Goal: Information Seeking & Learning: Learn about a topic

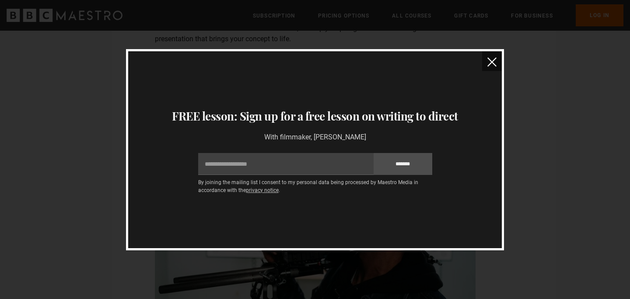
scroll to position [837, 0]
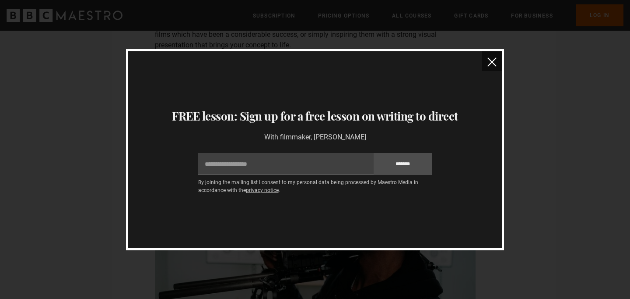
click at [500, 63] on button "close" at bounding box center [492, 61] width 20 height 20
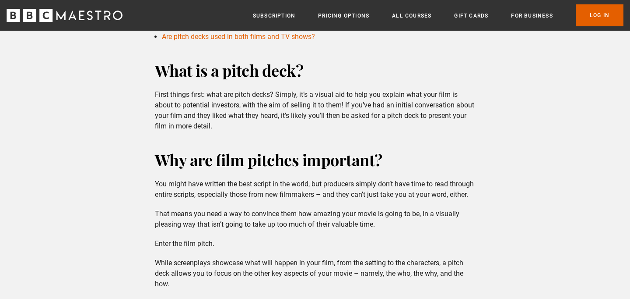
scroll to position [371, 0]
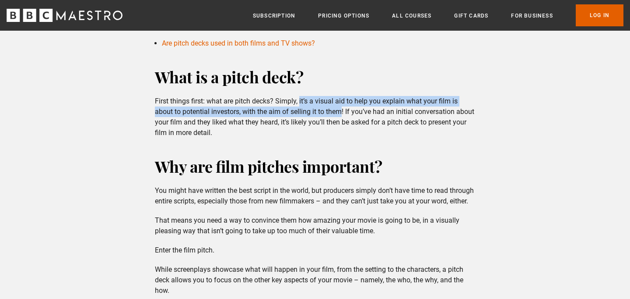
drag, startPoint x: 299, startPoint y: 100, endPoint x: 341, endPoint y: 108, distance: 42.3
click at [341, 108] on p "First things first: what are pitch decks? Simply, it’s a visual aid to help you…" at bounding box center [315, 117] width 321 height 42
copy p "it’s a visual aid to help you explain what your film is about to potential inve…"
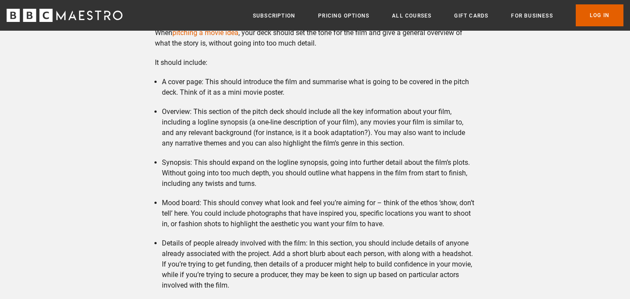
scroll to position [1205, 0]
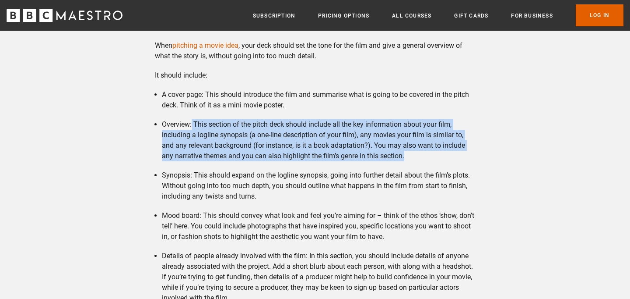
drag, startPoint x: 192, startPoint y: 134, endPoint x: 419, endPoint y: 163, distance: 228.6
click at [419, 161] on li "Overview: This section of the pitch deck should include all the key information…" at bounding box center [319, 140] width 314 height 42
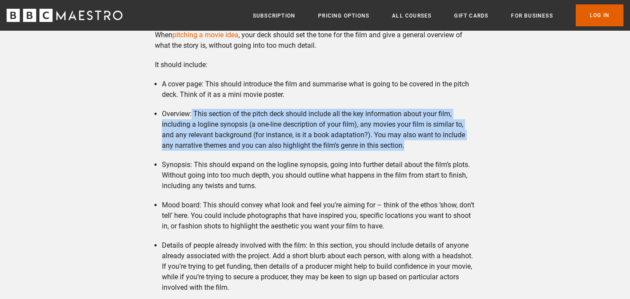
scroll to position [1228, 0]
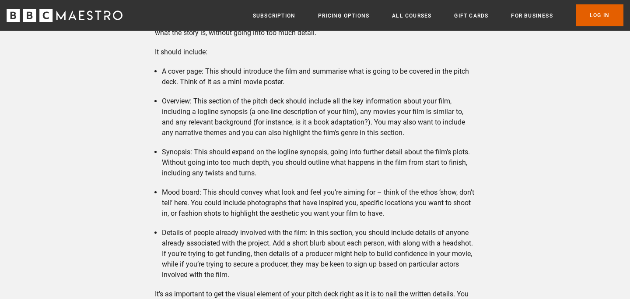
click at [164, 81] on li "A cover page: This should introduce the film and summarise what is going to be …" at bounding box center [319, 76] width 314 height 21
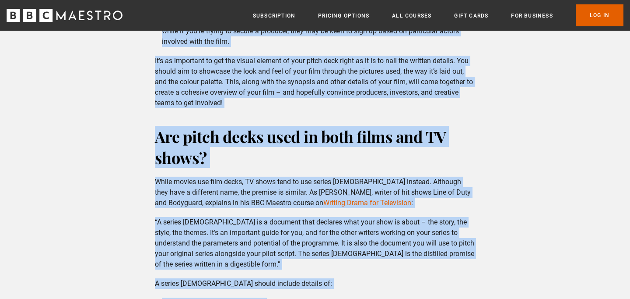
scroll to position [1502, 0]
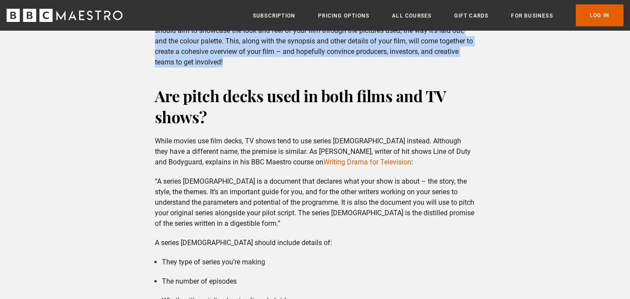
drag, startPoint x: 164, startPoint y: 81, endPoint x: 221, endPoint y: 75, distance: 57.7
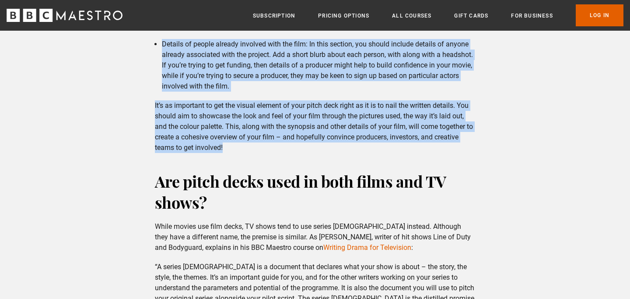
scroll to position [1405, 0]
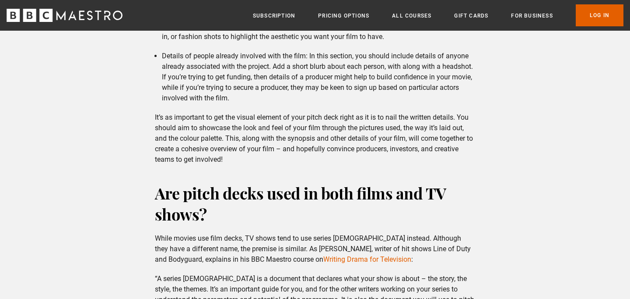
click at [223, 85] on li "Details of people already involved with the film: In this section, you should i…" at bounding box center [319, 77] width 314 height 53
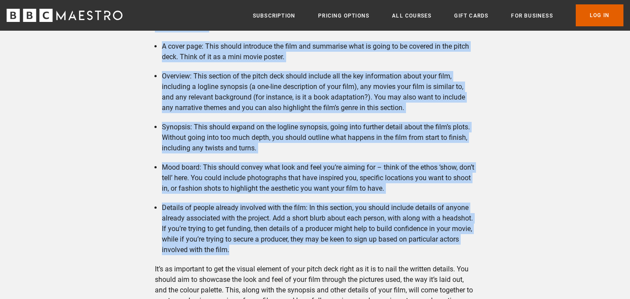
scroll to position [1210, 0]
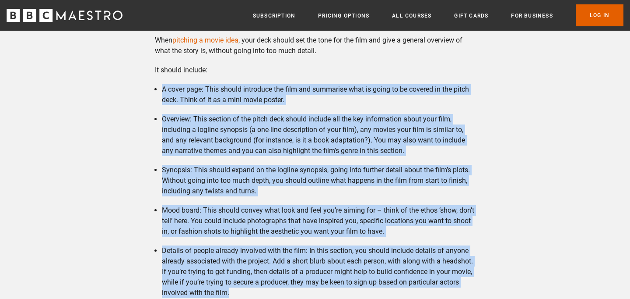
drag, startPoint x: 231, startPoint y: 105, endPoint x: 168, endPoint y: 89, distance: 65.0
click at [168, 89] on div "What to include in your pitch deck When pitching a movie idea , your deck shoul…" at bounding box center [315, 182] width 335 height 354
copy ul "L ipsum dolo: Sita consec adipiscin eli sedd eiu temporinc utla et dolor ma al …"
click at [266, 214] on ul "A cover page: This should introduce the film and summarise what is going to be …" at bounding box center [315, 191] width 321 height 214
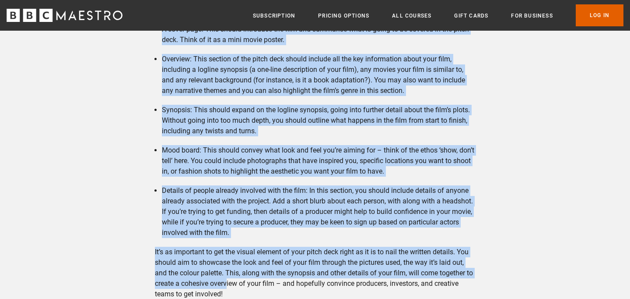
scroll to position [1272, 0]
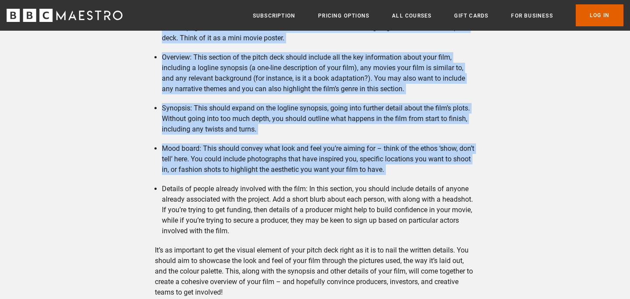
drag, startPoint x: 162, startPoint y: 97, endPoint x: 218, endPoint y: 192, distance: 110.1
click at [218, 192] on ul "A cover page: This should introduce the film and summarise what is going to be …" at bounding box center [315, 129] width 321 height 214
copy ul "L ipsum dolo: Sita consec adipiscin eli sedd eiu temporinc utla et dolor ma al …"
